Goal: Information Seeking & Learning: Check status

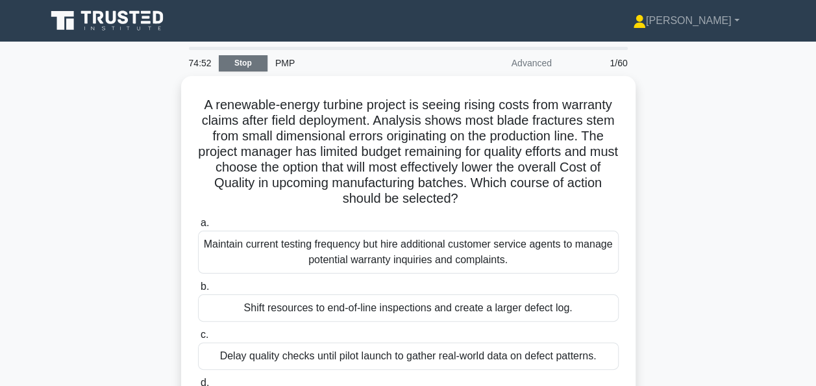
click at [247, 63] on link "Stop" at bounding box center [243, 63] width 49 height 16
click at [249, 65] on link "Stop" at bounding box center [243, 63] width 49 height 16
click at [249, 61] on link "Stop" at bounding box center [243, 63] width 49 height 16
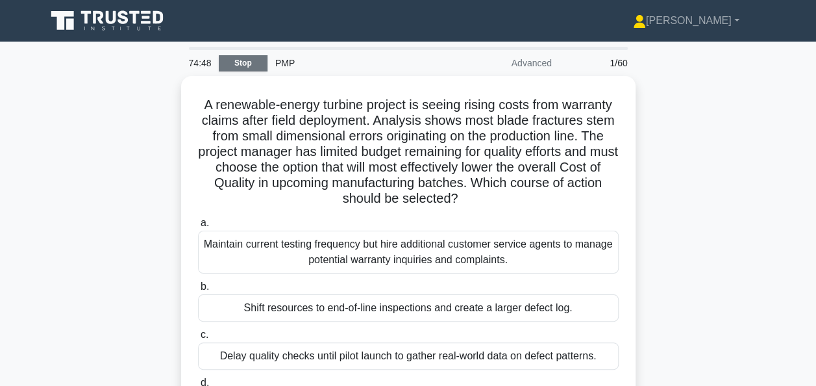
click at [249, 61] on link "Stop" at bounding box center [243, 63] width 49 height 16
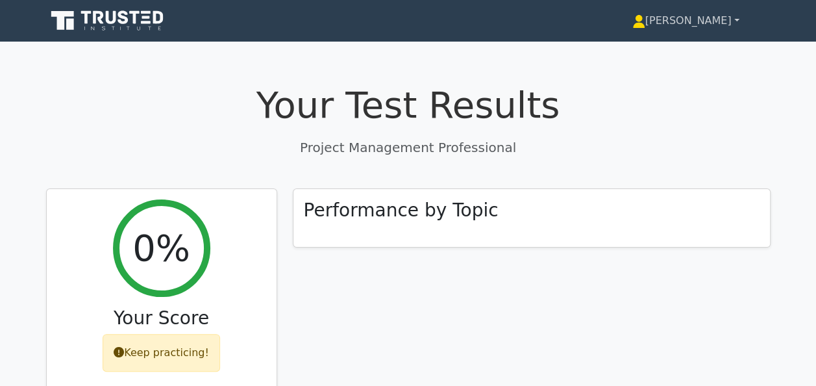
click at [708, 21] on link "[PERSON_NAME]" at bounding box center [686, 21] width 170 height 26
click at [694, 53] on link "Profile" at bounding box center [653, 51] width 103 height 21
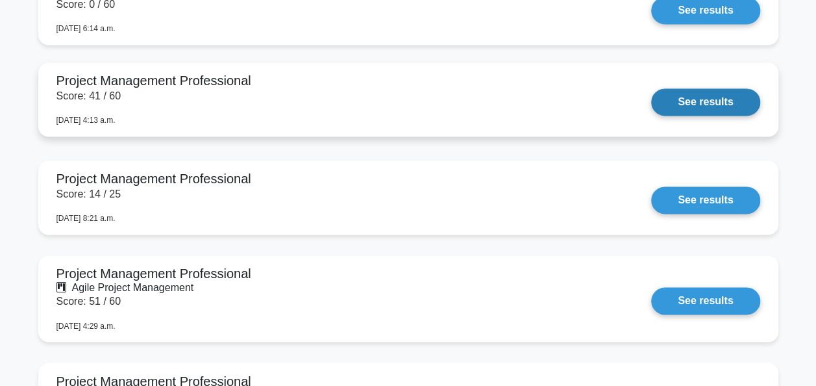
scroll to position [844, 0]
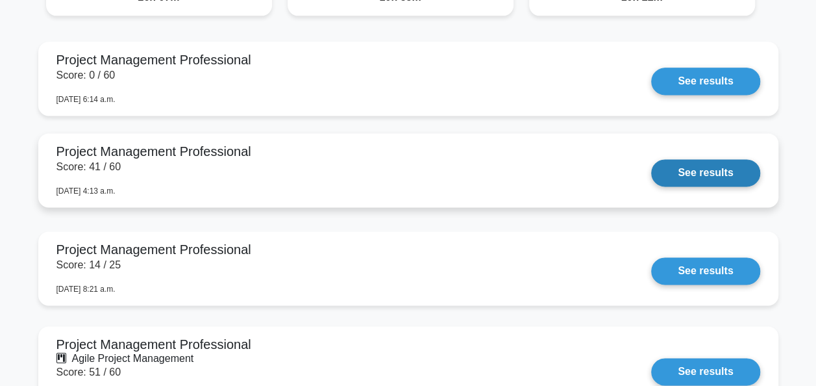
click at [699, 177] on link "See results" at bounding box center [706, 172] width 108 height 27
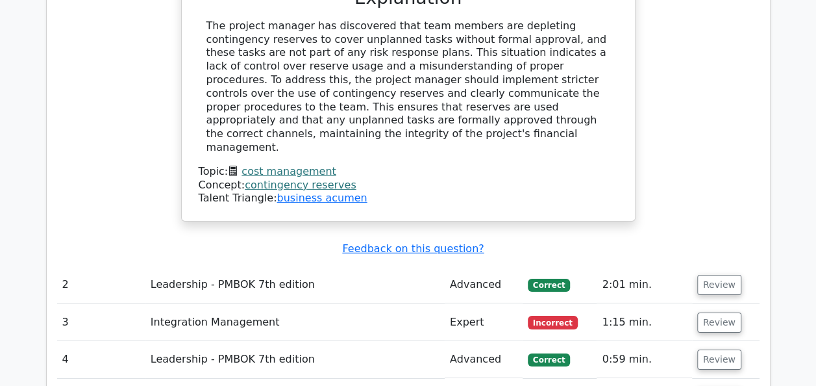
scroll to position [2014, 0]
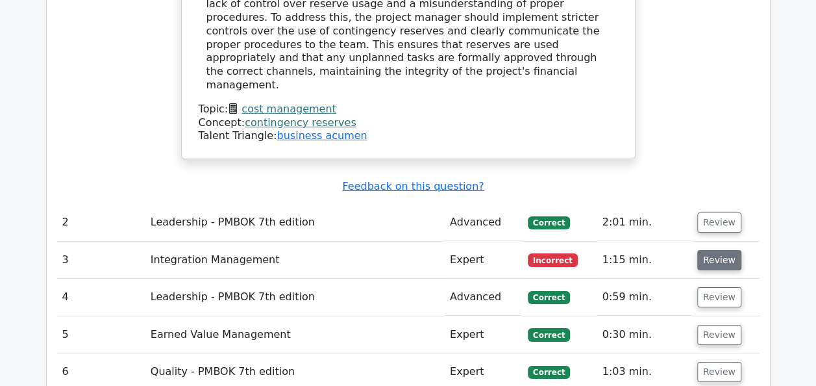
click at [716, 250] on button "Review" at bounding box center [720, 260] width 44 height 20
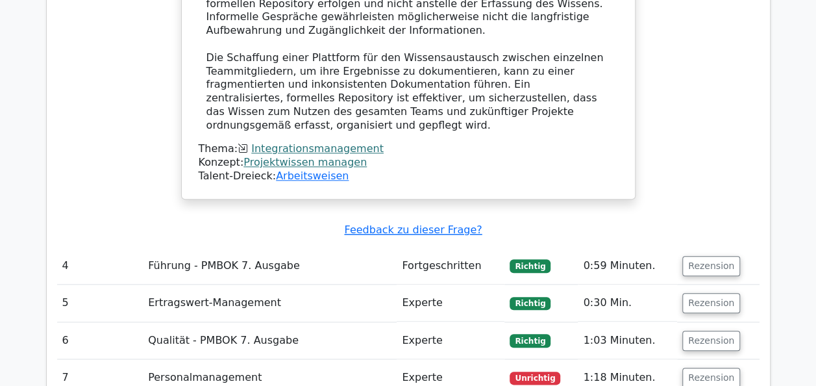
scroll to position [3118, 0]
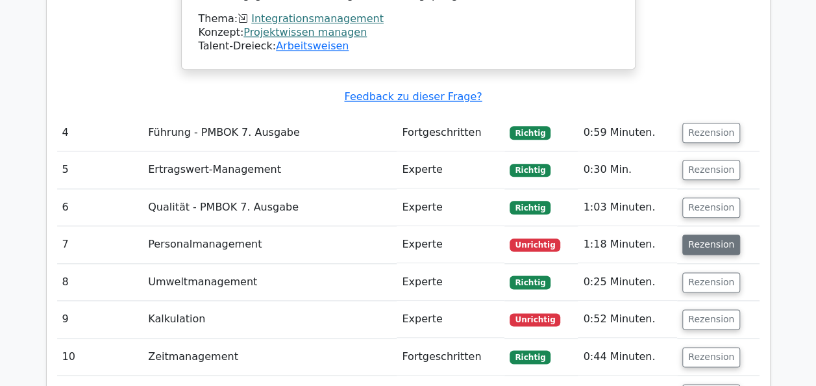
click at [696, 234] on button "Rezension" at bounding box center [712, 244] width 58 height 20
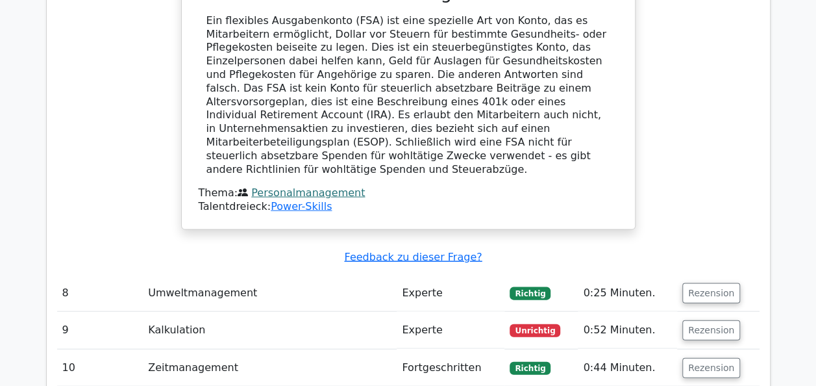
scroll to position [3702, 0]
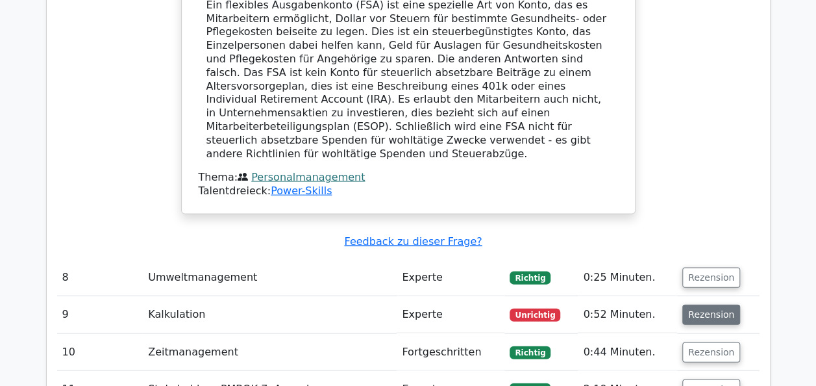
click at [705, 305] on button "Rezension" at bounding box center [712, 315] width 58 height 20
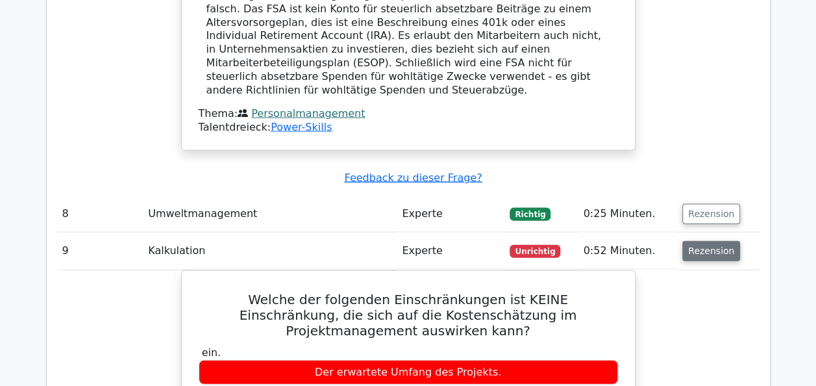
scroll to position [3767, 0]
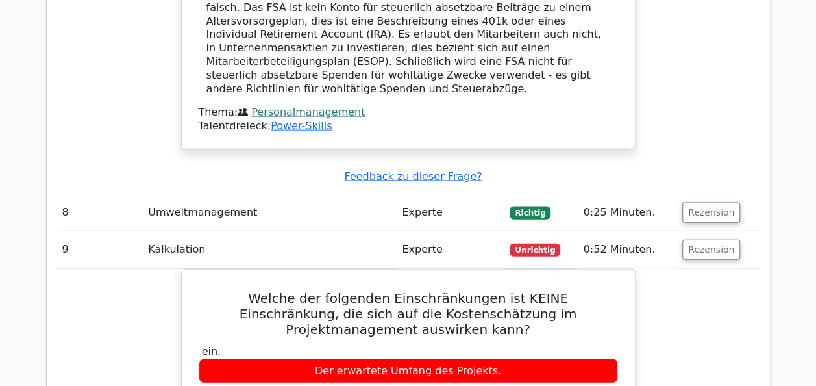
drag, startPoint x: 676, startPoint y: 337, endPoint x: 657, endPoint y: 342, distance: 19.5
drag, startPoint x: 302, startPoint y: 75, endPoint x: 307, endPoint y: 115, distance: 39.9
click at [304, 106] on tbody "1 Cost Management Advanced [GEOGRAPHIC_DATA] 1:45 min. Review" at bounding box center [408, 235] width 703 height 4935
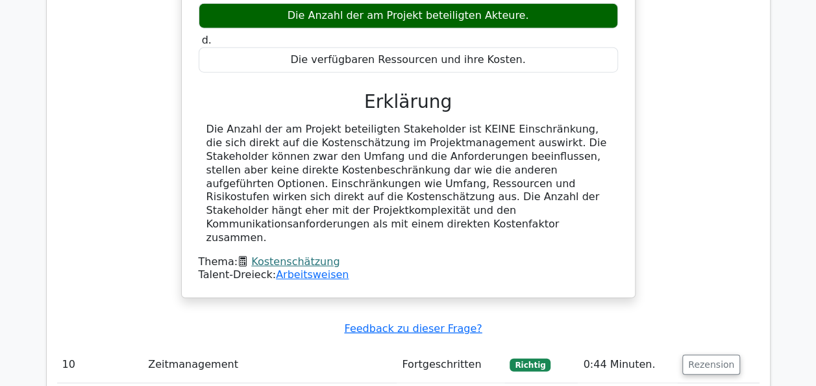
scroll to position [4121, 0]
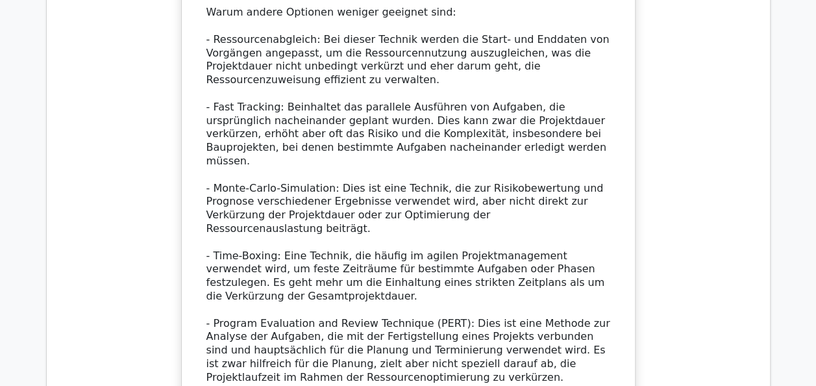
scroll to position [5312, 0]
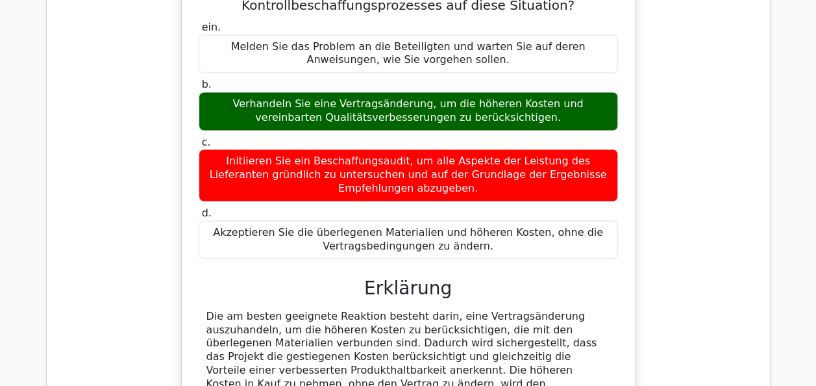
scroll to position [5962, 0]
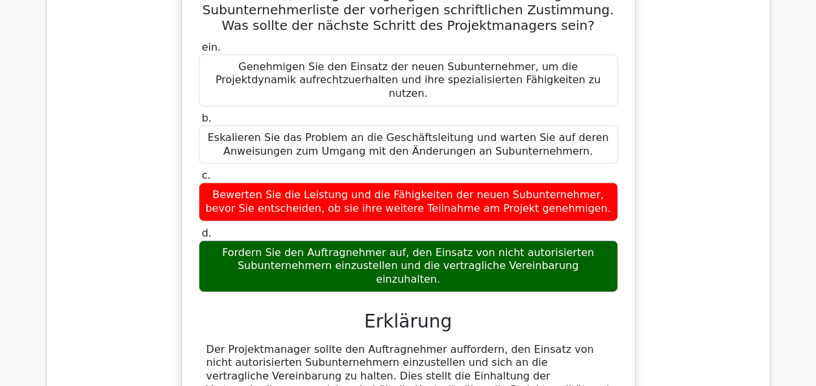
scroll to position [6676, 0]
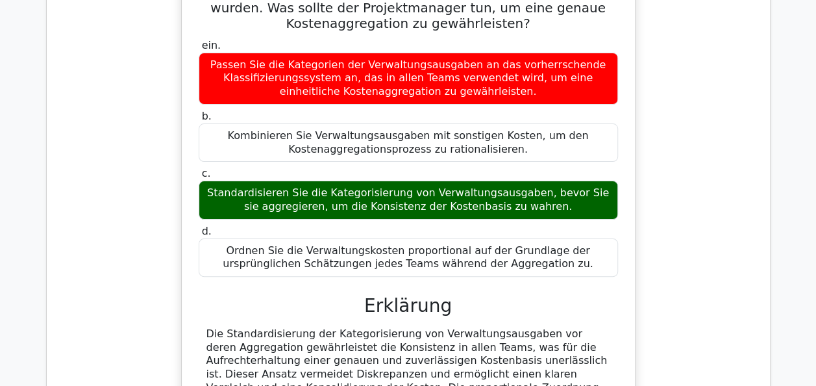
scroll to position [7391, 0]
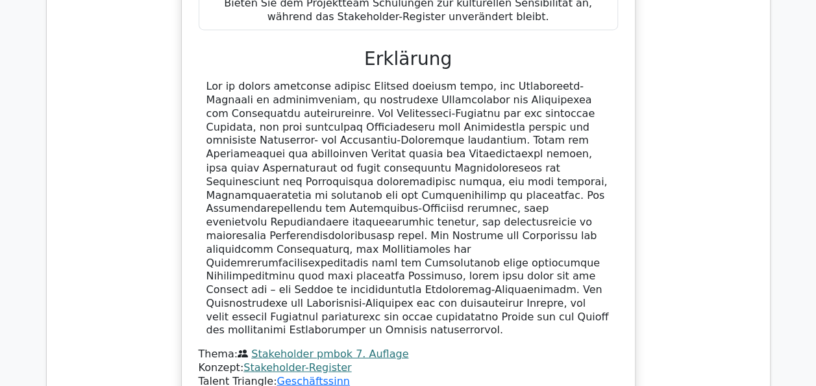
scroll to position [8412, 0]
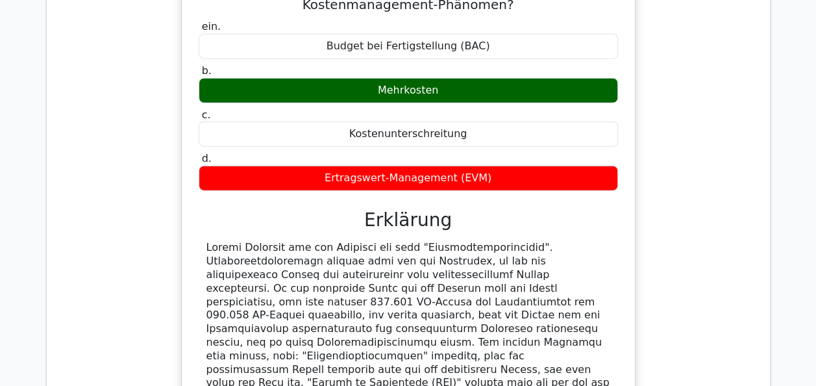
scroll to position [9087, 0]
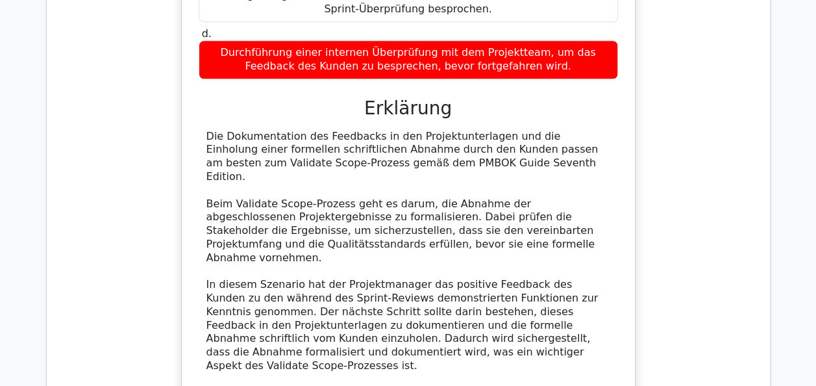
scroll to position [10335, 0]
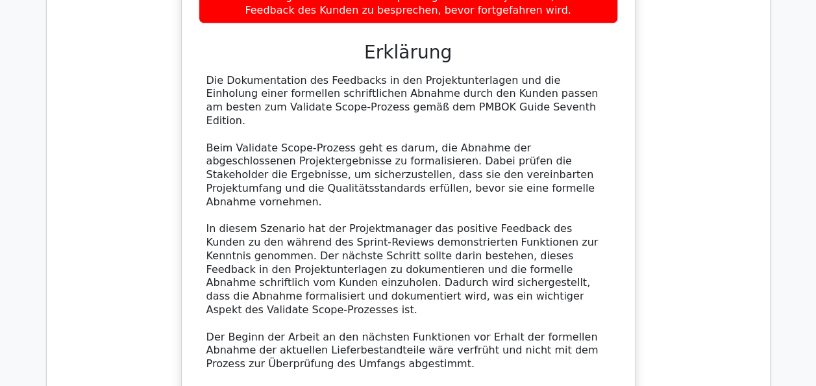
scroll to position [10386, 0]
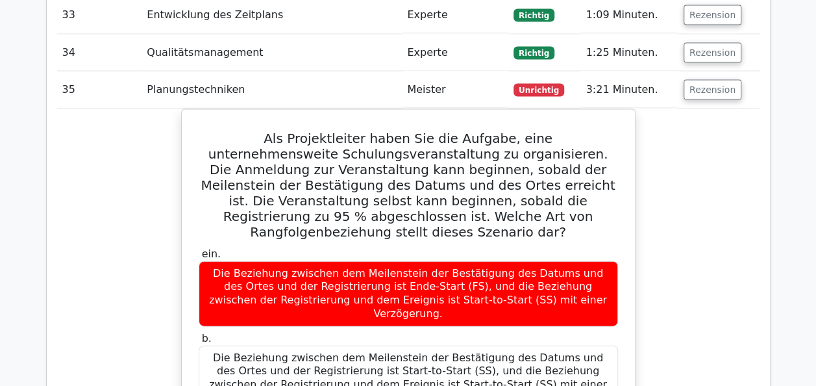
scroll to position [11097, 0]
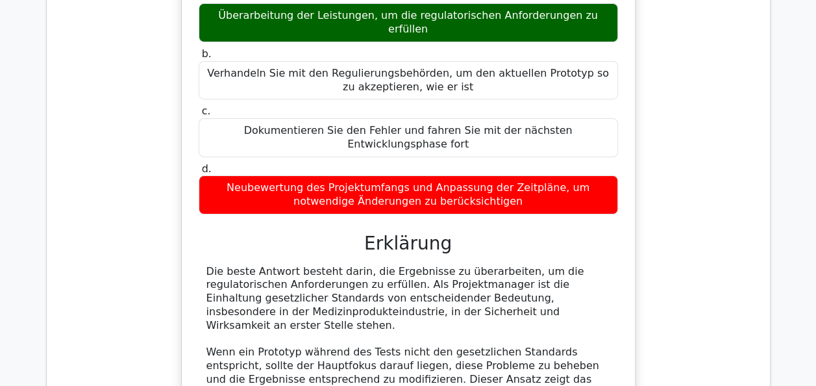
scroll to position [12072, 0]
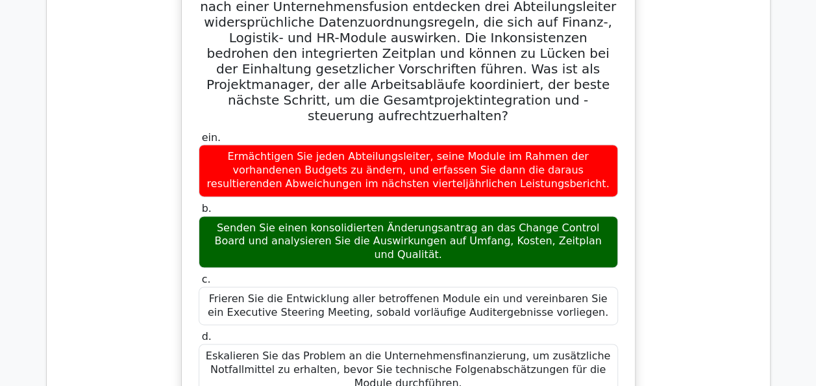
scroll to position [13042, 0]
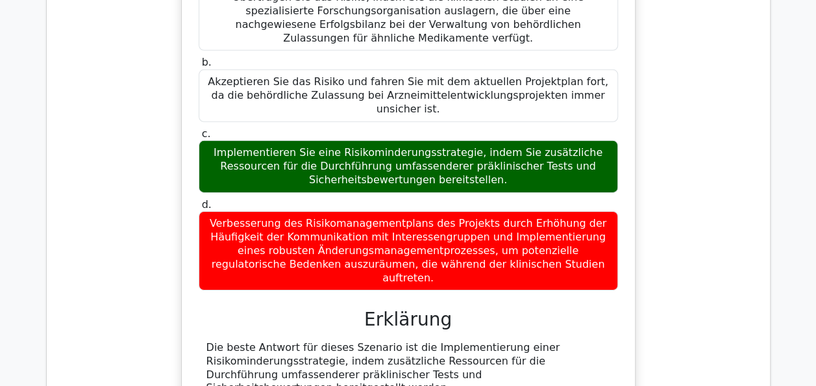
scroll to position [14237, 0]
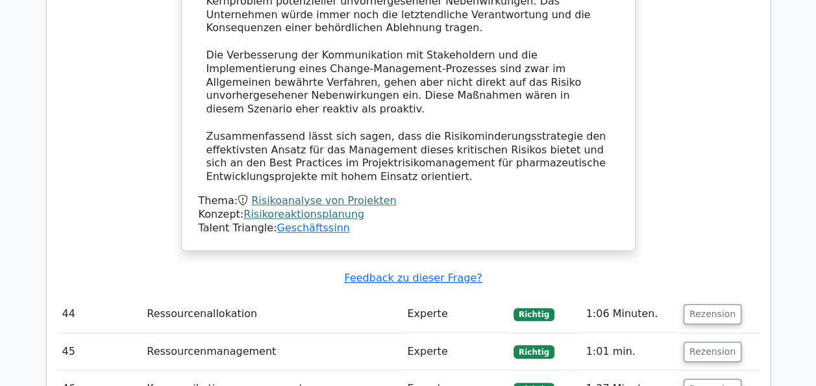
scroll to position [15017, 0]
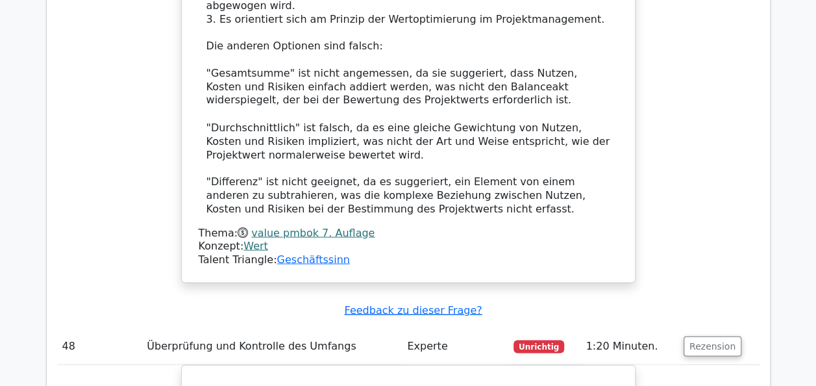
scroll to position [15813, 0]
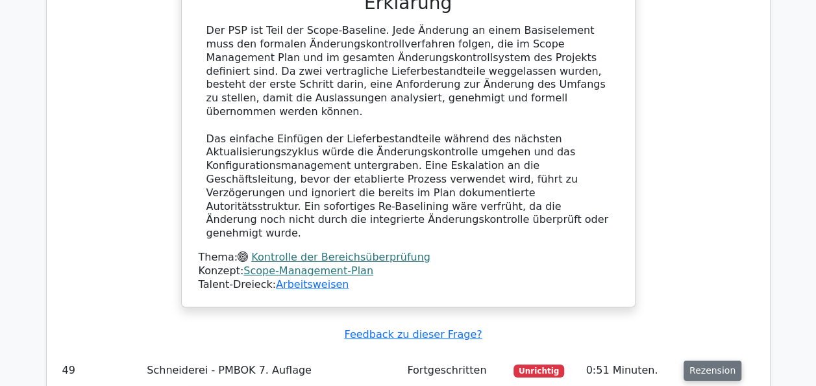
scroll to position [16566, 0]
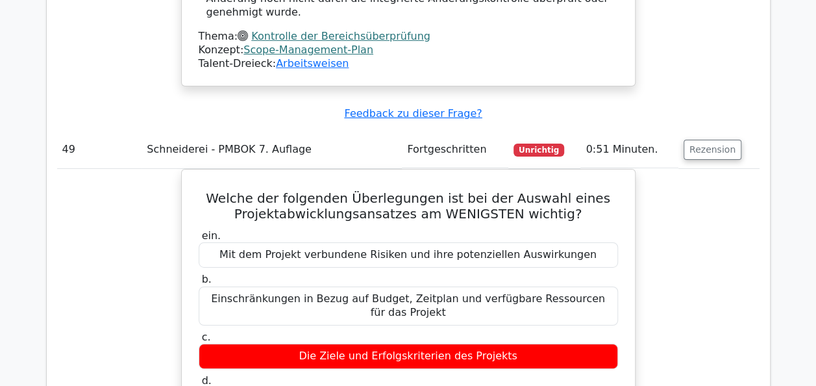
scroll to position [16800, 0]
